Goal: Task Accomplishment & Management: Complete application form

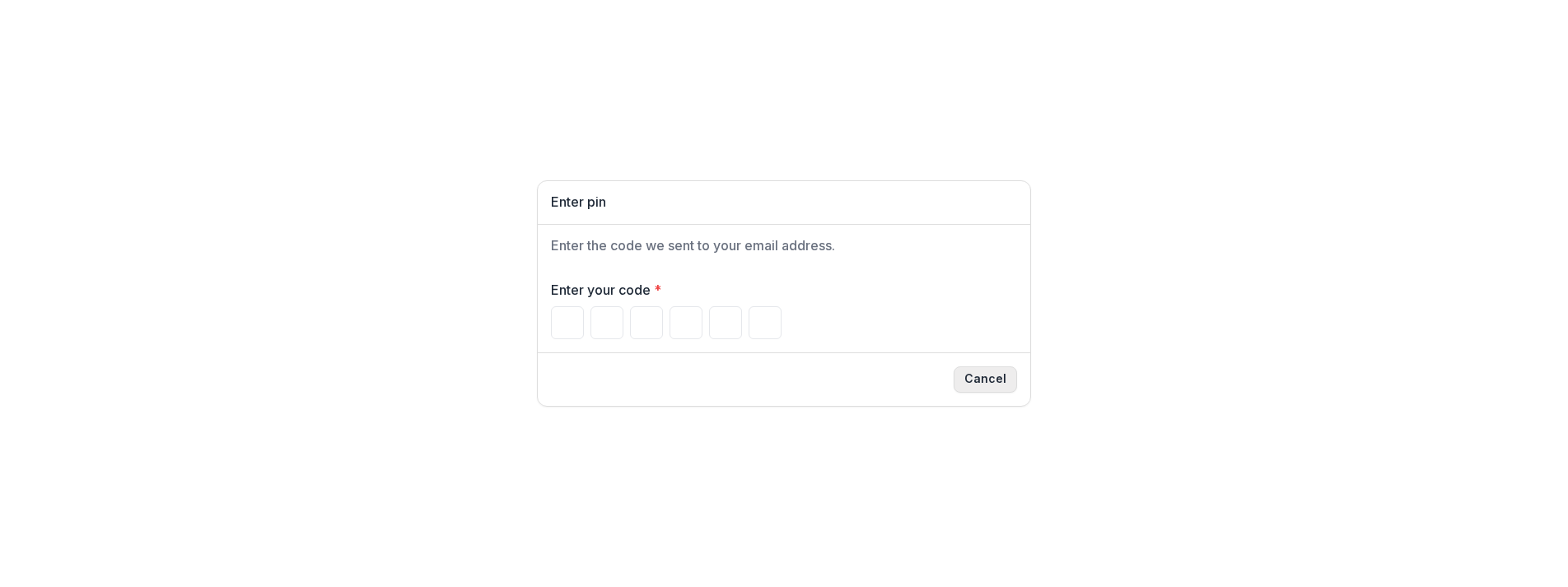
drag, startPoint x: 956, startPoint y: 366, endPoint x: 999, endPoint y: 390, distance: 49.2
click at [968, 371] on div "Cancel" at bounding box center [784, 379] width 466 height 26
click at [999, 390] on button "Cancel" at bounding box center [985, 379] width 64 height 26
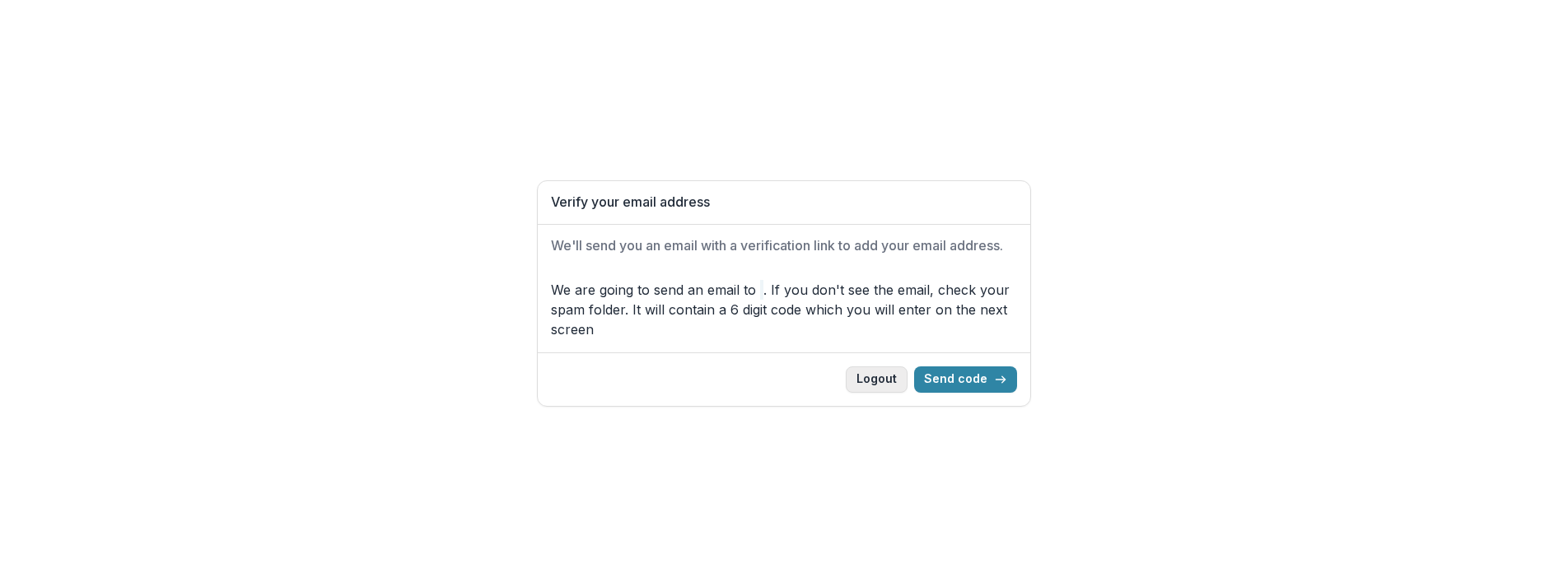
click at [872, 374] on button "Logout" at bounding box center [877, 379] width 62 height 26
click at [884, 382] on button "Logout" at bounding box center [877, 379] width 62 height 26
click at [886, 385] on button "Logout" at bounding box center [877, 379] width 62 height 26
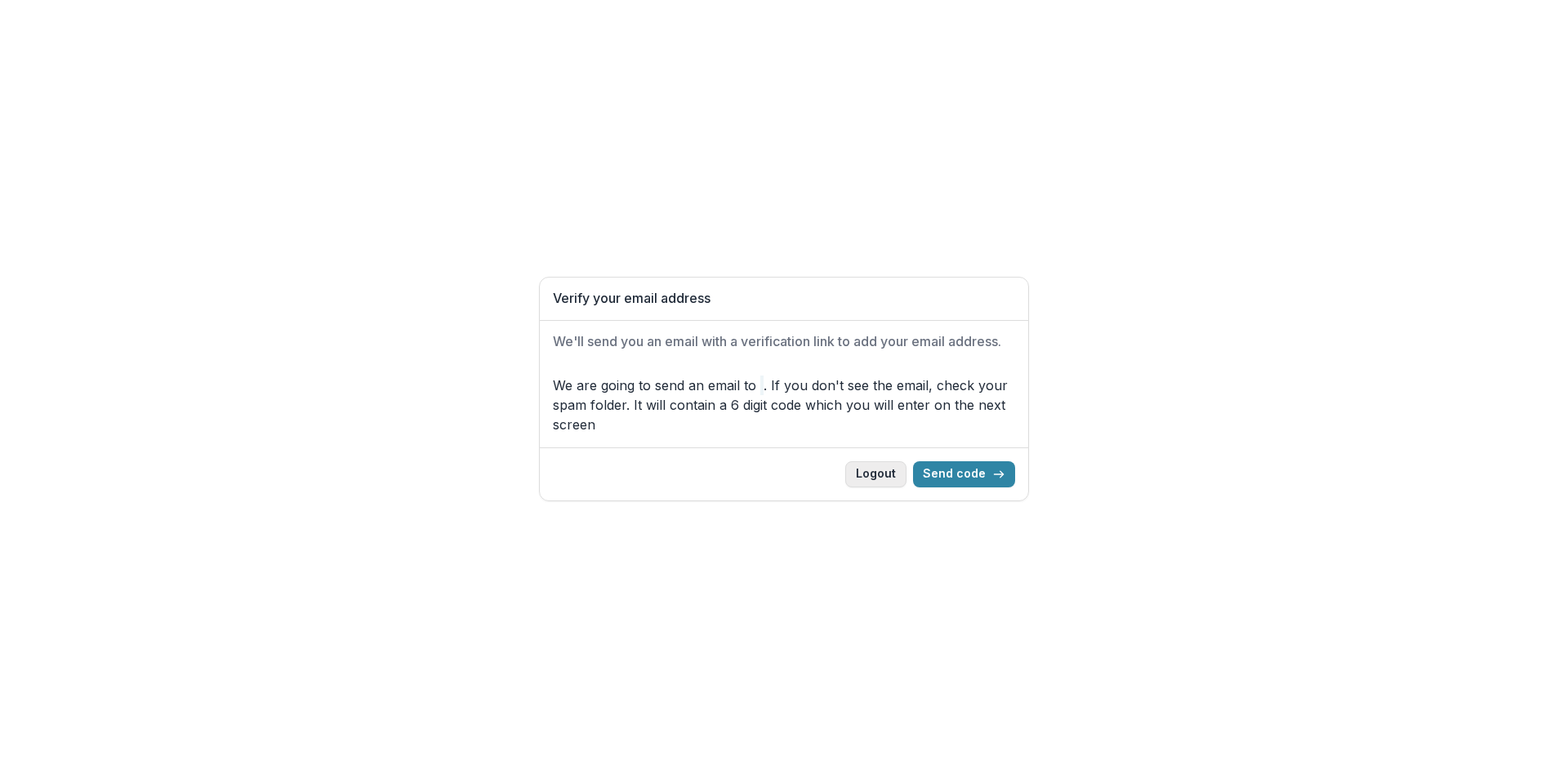
click at [863, 478] on button "Logout" at bounding box center [876, 474] width 62 height 26
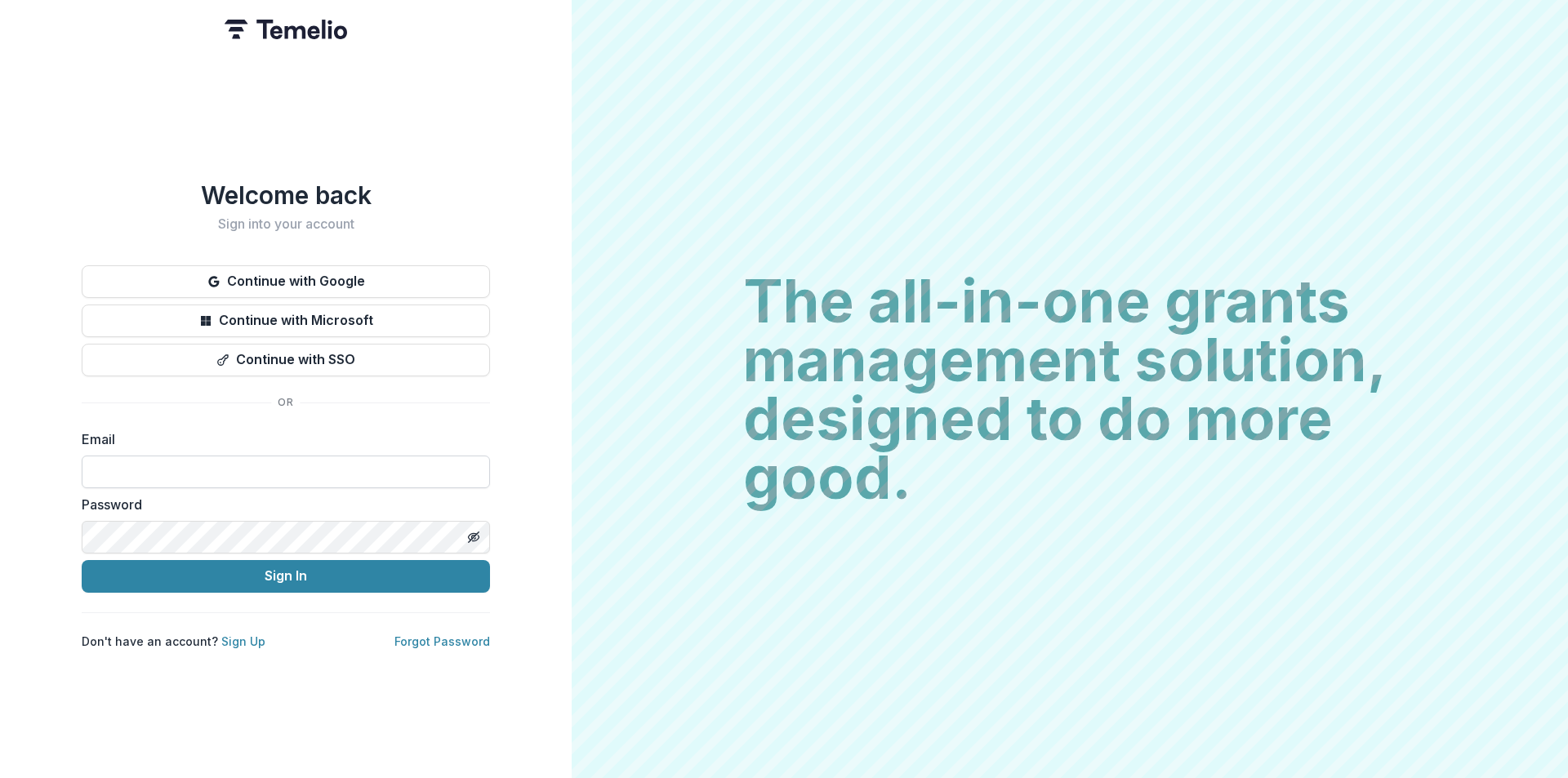
click at [318, 462] on input at bounding box center [285, 472] width 408 height 33
click at [262, 714] on div "Welcome back Sign into your account Continue with Google Continue with Microsof…" at bounding box center [286, 389] width 572 height 778
click at [239, 634] on link "Sign Up" at bounding box center [243, 640] width 44 height 14
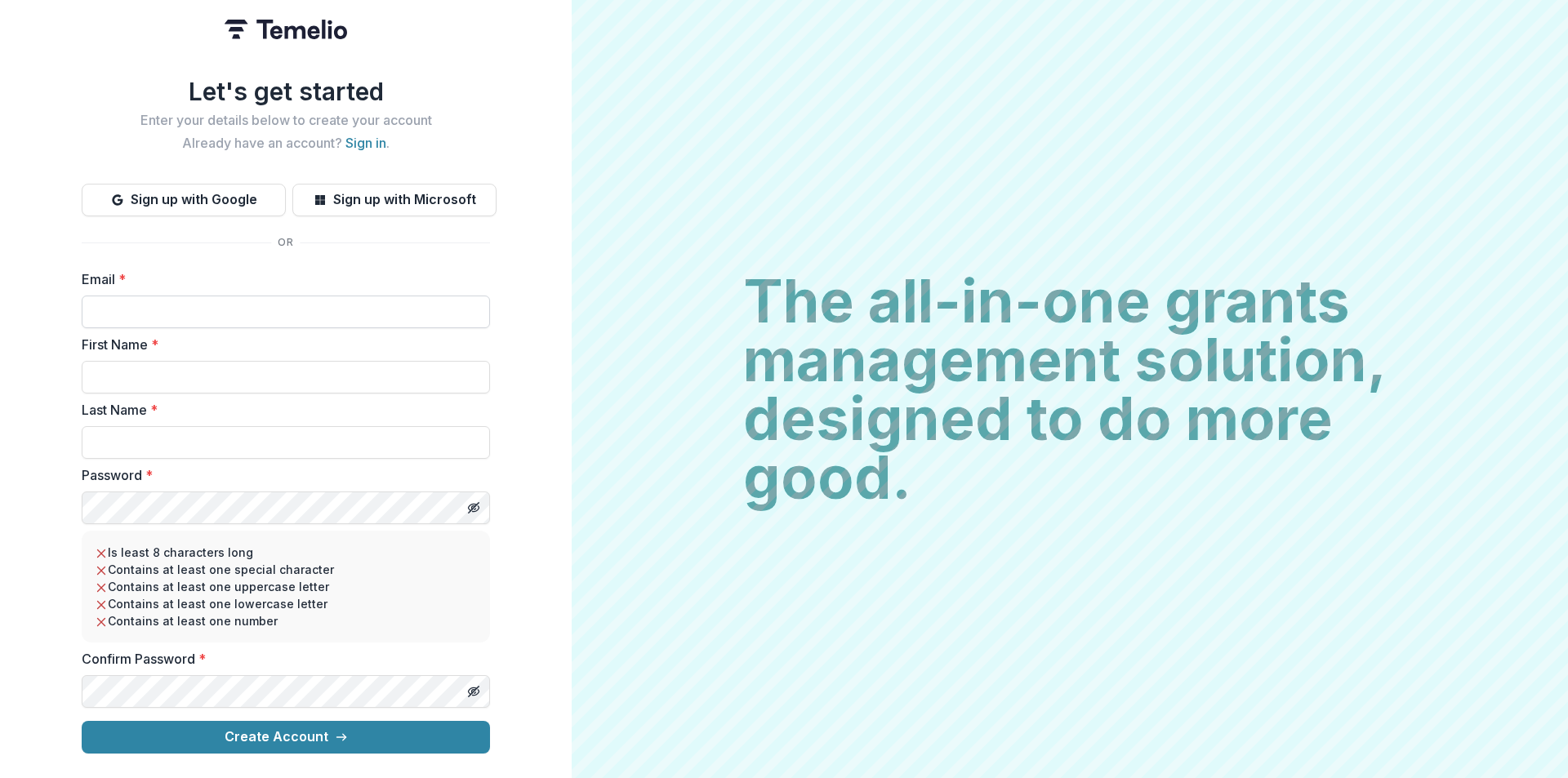
click at [138, 310] on input "Email *" at bounding box center [285, 312] width 408 height 33
click at [259, 296] on input "Email *" at bounding box center [285, 312] width 408 height 33
click at [258, 304] on input "Email *" at bounding box center [285, 312] width 408 height 33
click at [167, 318] on input "Email *" at bounding box center [285, 312] width 408 height 33
click at [213, 320] on input "Email *" at bounding box center [285, 312] width 408 height 33
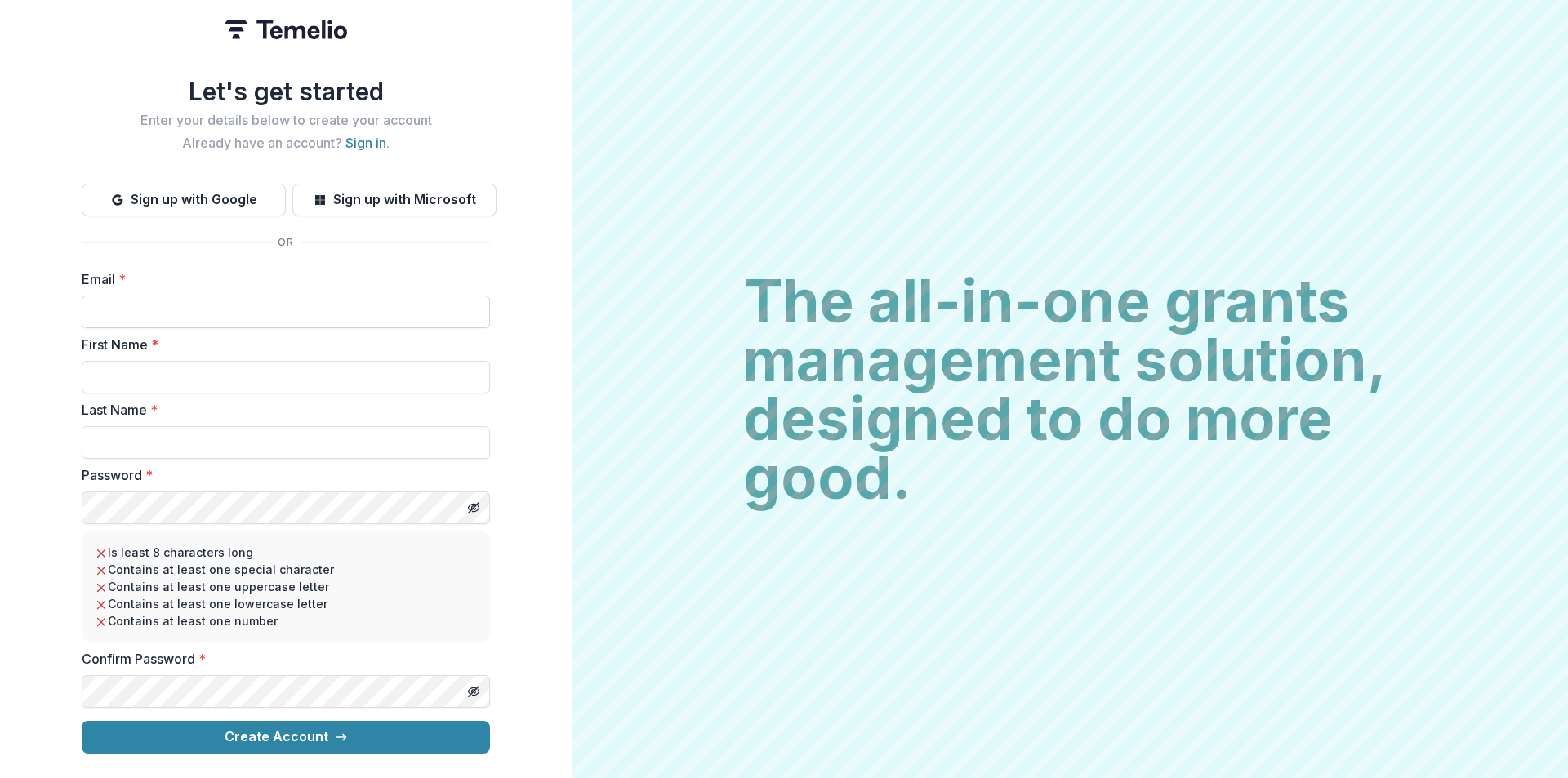
paste input "**********"
type input "**********"
click at [140, 369] on input "First Name *" at bounding box center [285, 377] width 408 height 33
type input "**********"
click at [479, 690] on icon "Toggle password visibility" at bounding box center [476, 693] width 6 height 5
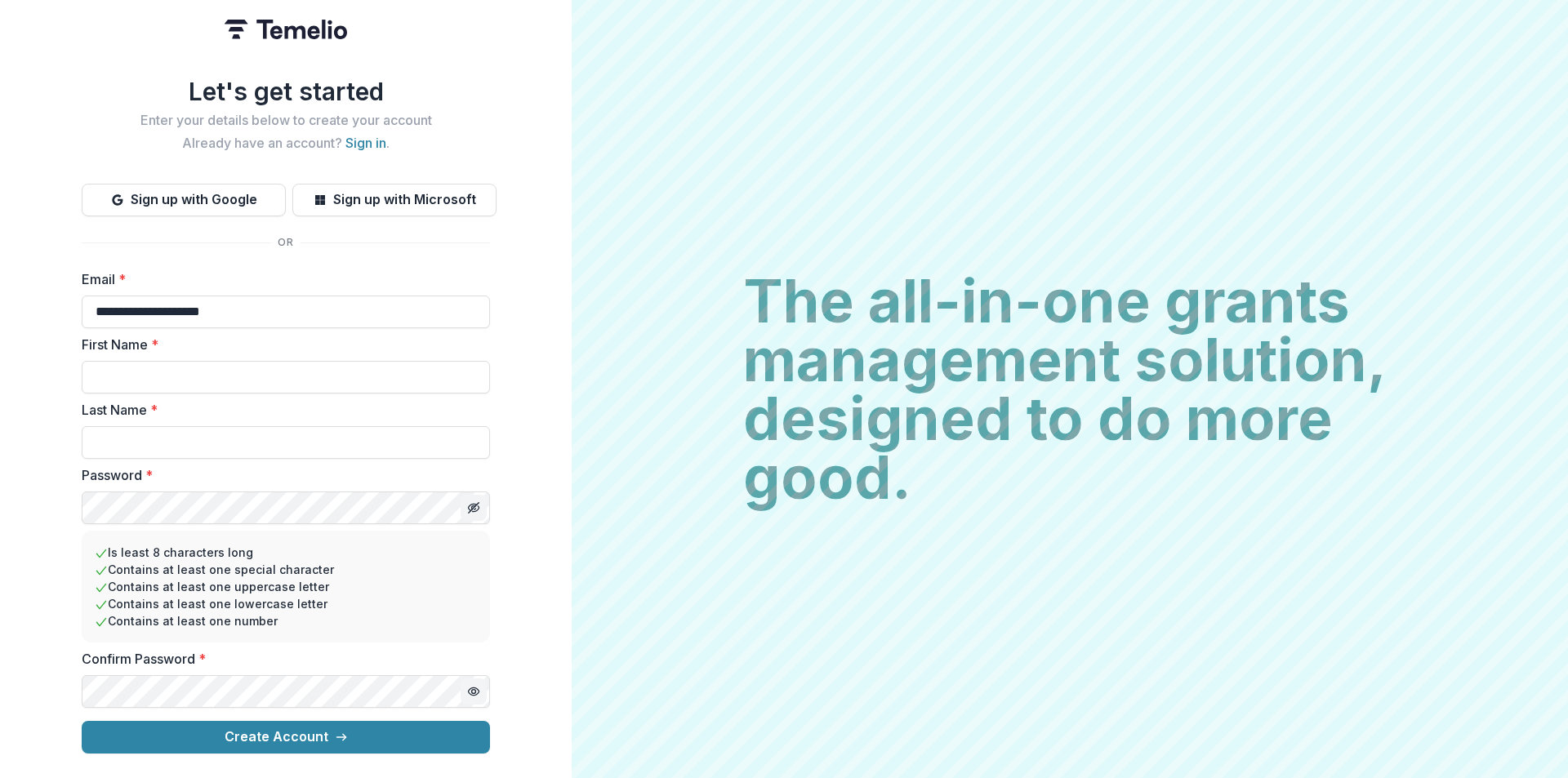
click at [470, 501] on icon "Toggle password visibility" at bounding box center [473, 508] width 13 height 13
click at [259, 370] on input "First Name *" at bounding box center [285, 377] width 408 height 33
type input "****"
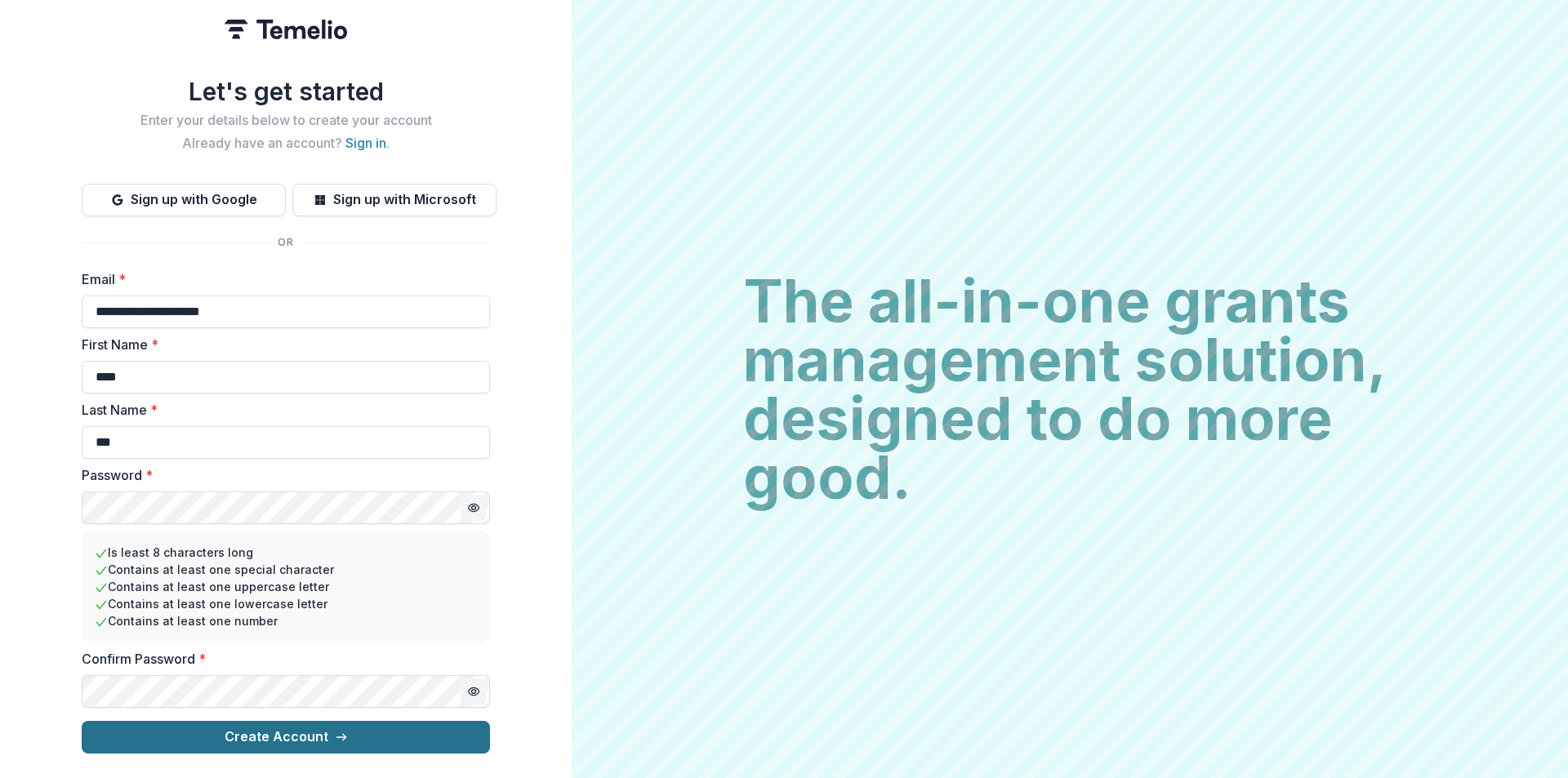
type input "***"
click at [285, 729] on button "Create Account" at bounding box center [285, 737] width 408 height 33
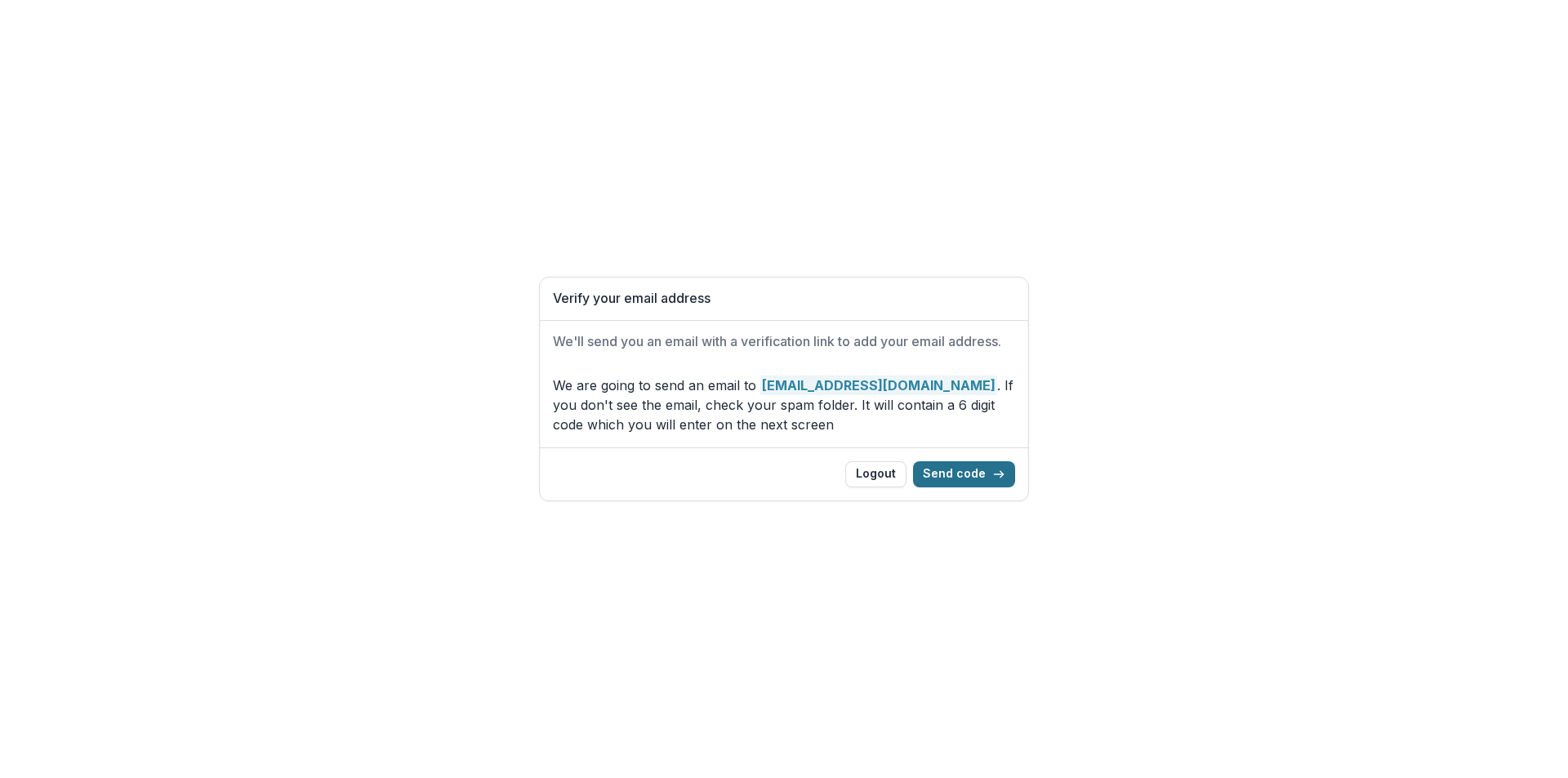
click at [972, 475] on button "Send code" at bounding box center [964, 474] width 102 height 26
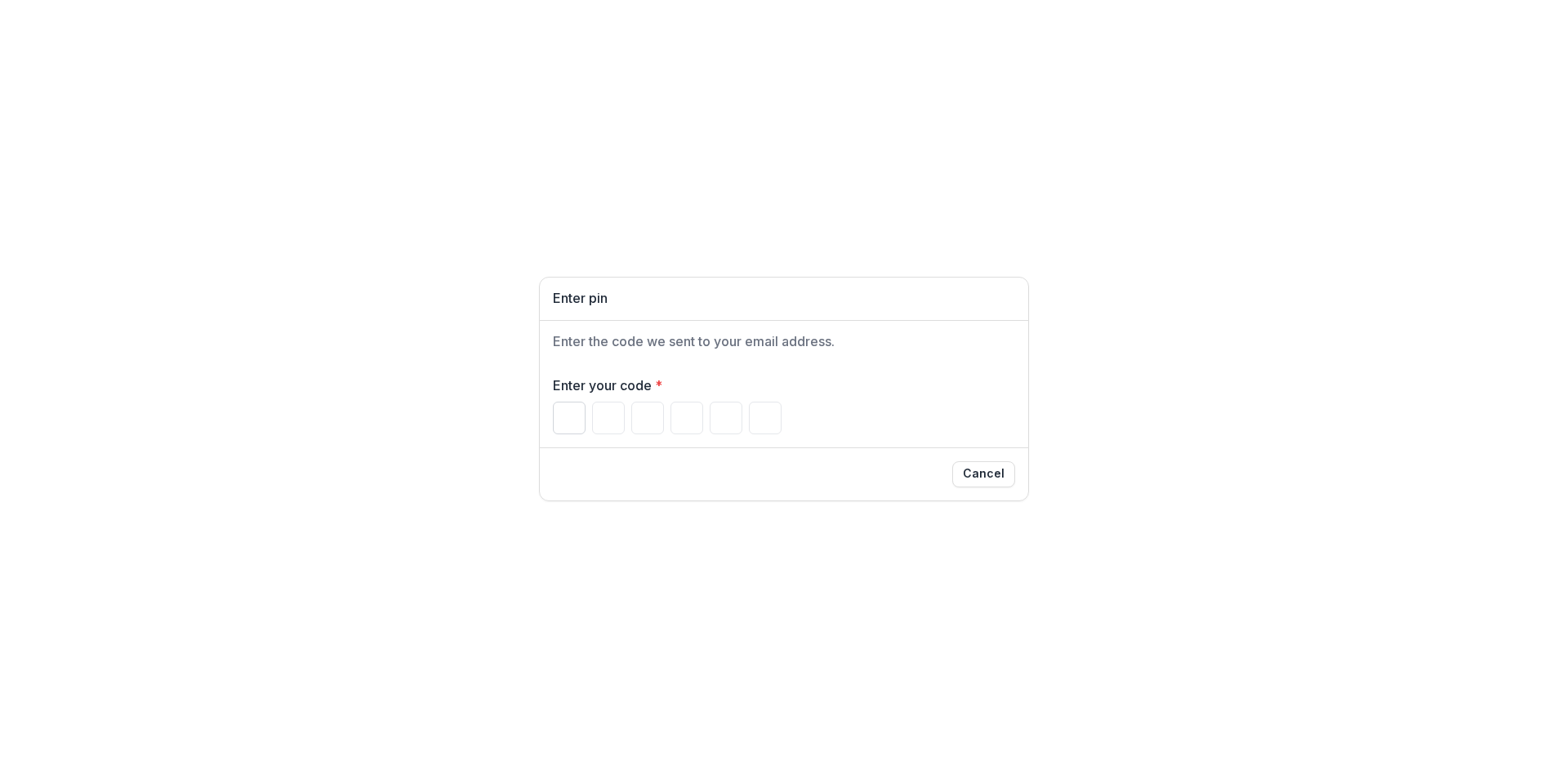
click at [559, 423] on input "Please enter your pin code" at bounding box center [569, 418] width 33 height 33
type input "*"
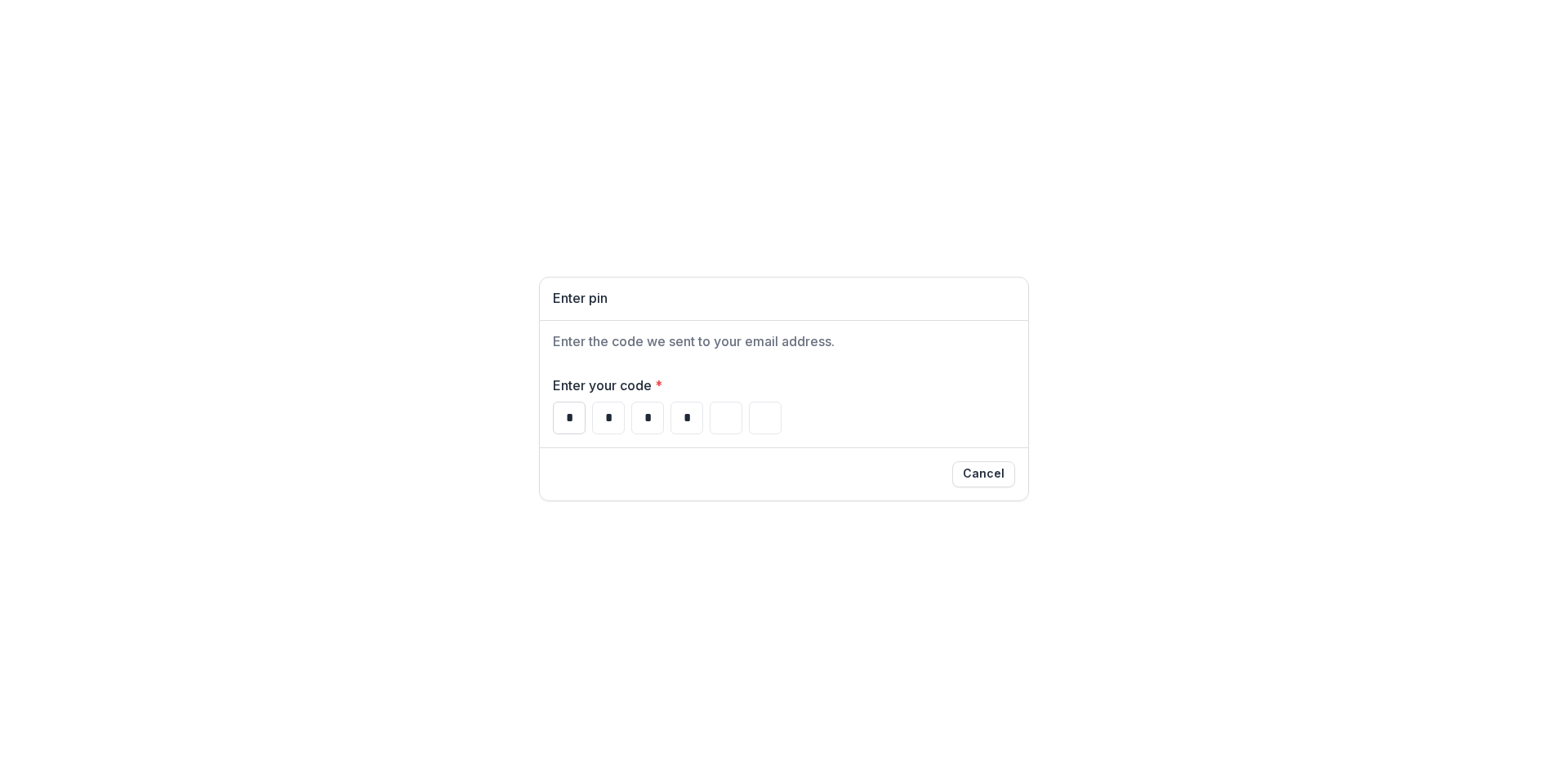
type input "*"
